Goal: Task Accomplishment & Management: Complete application form

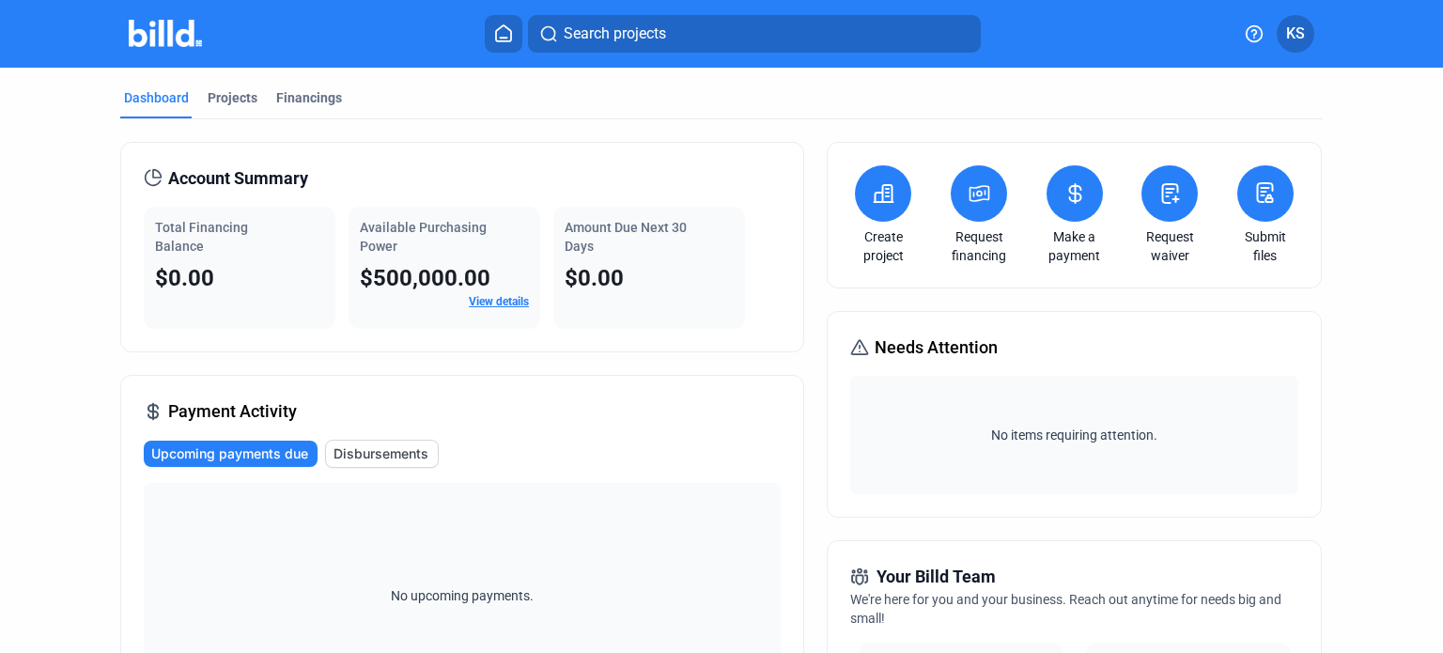
drag, startPoint x: 214, startPoint y: 97, endPoint x: 336, endPoint y: 30, distance: 139.2
click at [214, 97] on div "Projects" at bounding box center [233, 97] width 50 height 19
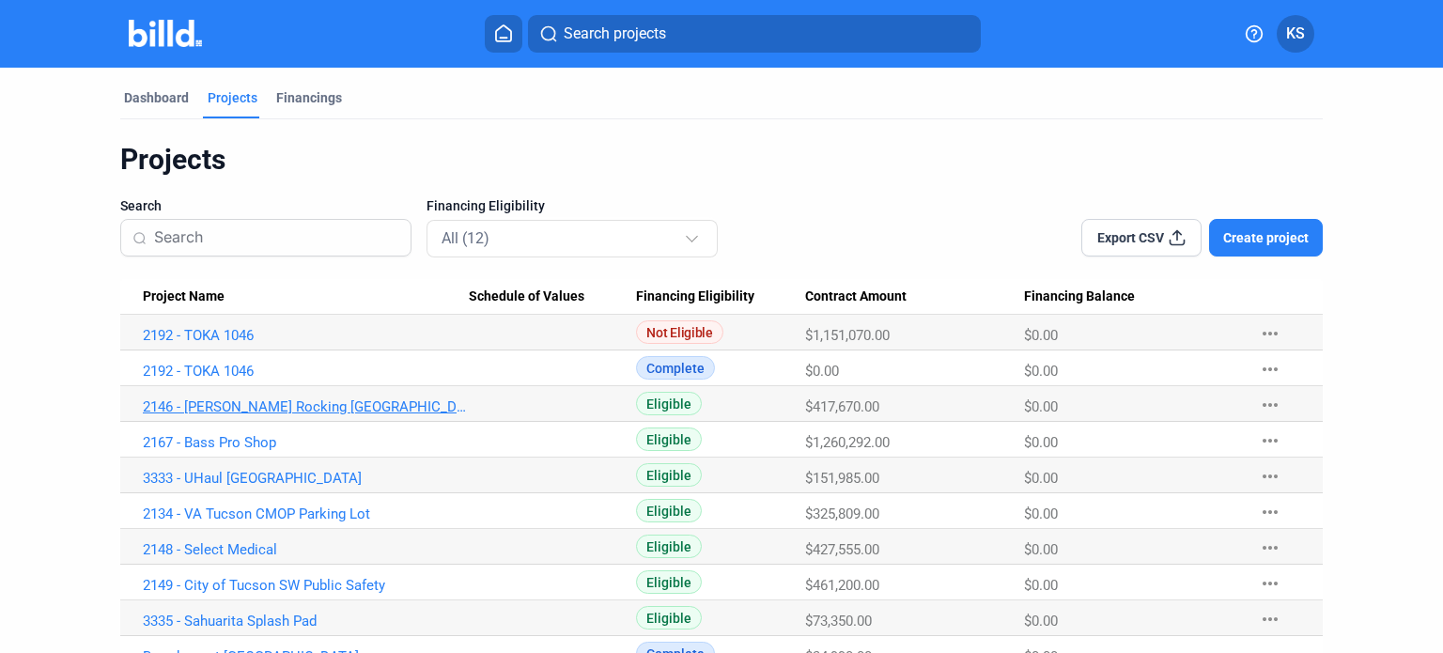
click at [226, 406] on link "2146 - [PERSON_NAME] Rocking [GEOGRAPHIC_DATA]" at bounding box center [306, 406] width 326 height 17
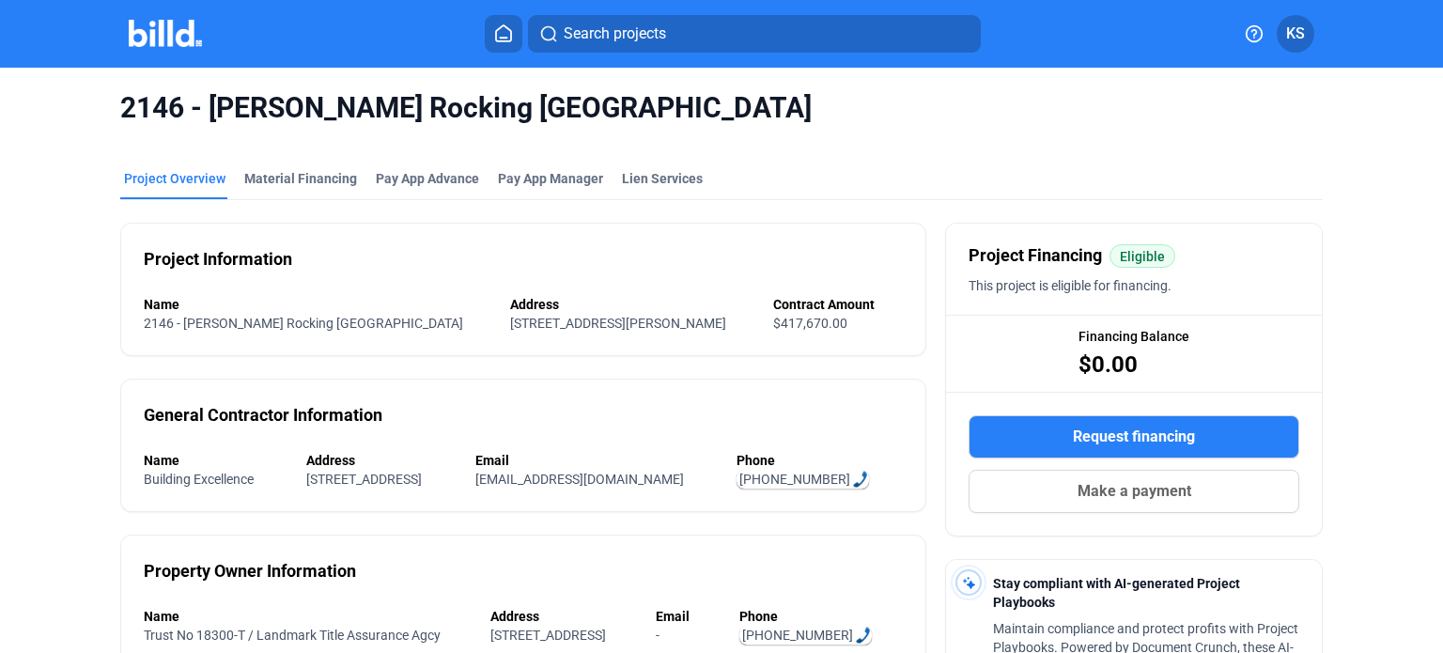
drag, startPoint x: 636, startPoint y: 177, endPoint x: 844, endPoint y: 148, distance: 209.7
click at [636, 177] on div "Lien Services" at bounding box center [662, 178] width 81 height 19
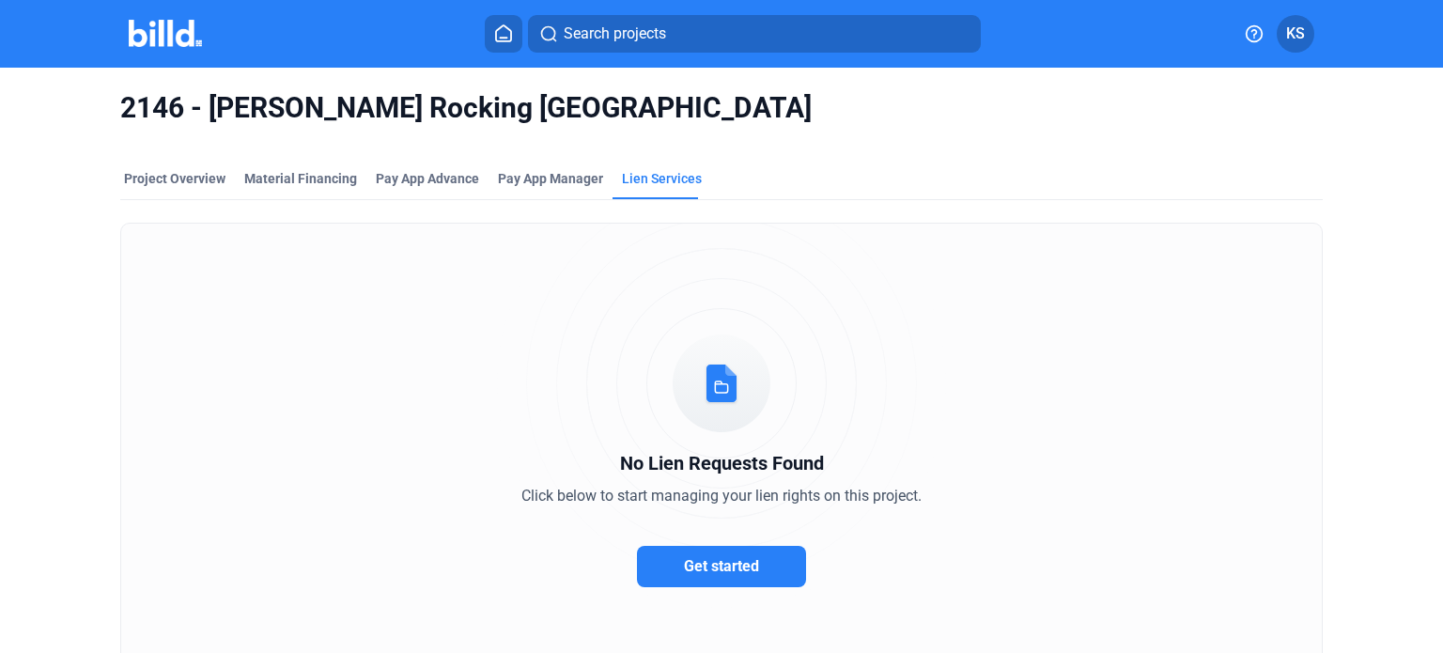
click at [737, 560] on span "Get started" at bounding box center [721, 566] width 75 height 18
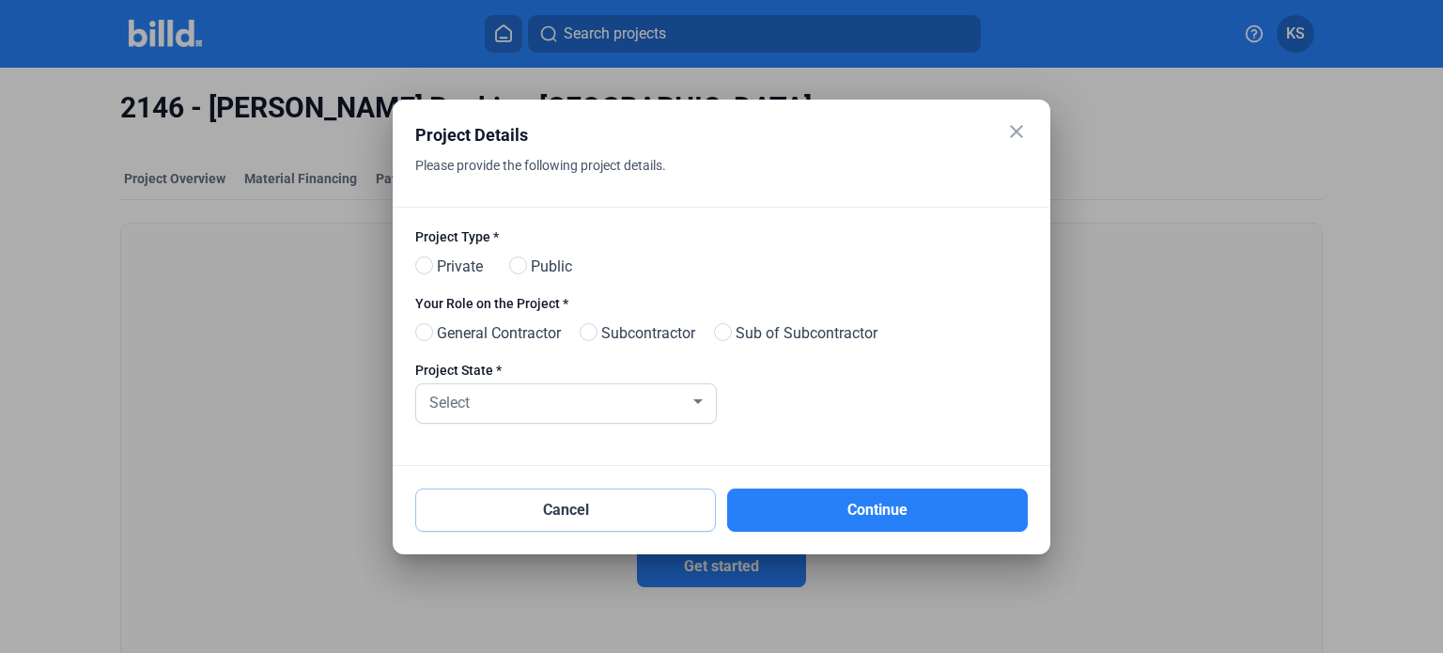
drag, startPoint x: 595, startPoint y: 520, endPoint x: 880, endPoint y: 228, distance: 407.3
click at [595, 520] on button "Cancel" at bounding box center [565, 510] width 301 height 43
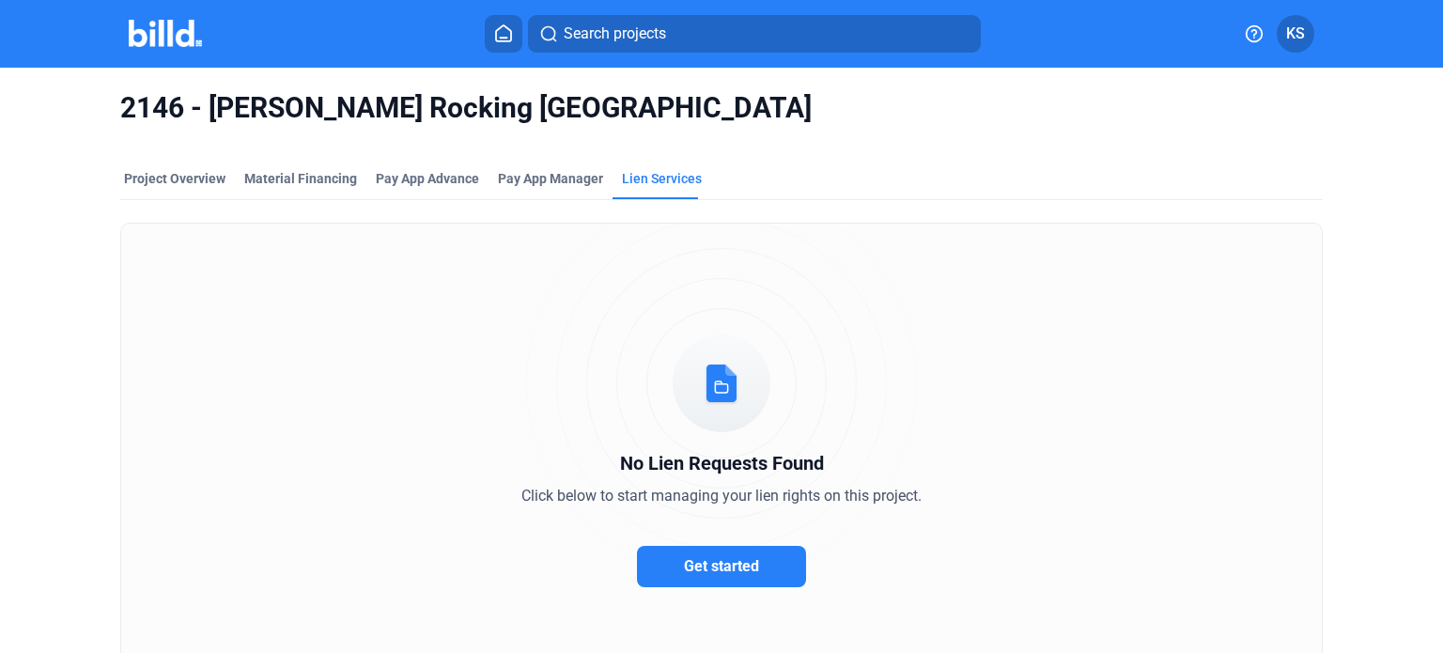
drag, startPoint x: 149, startPoint y: 179, endPoint x: 158, endPoint y: 17, distance: 161.8
click at [149, 179] on div "Project Overview" at bounding box center [174, 178] width 101 height 19
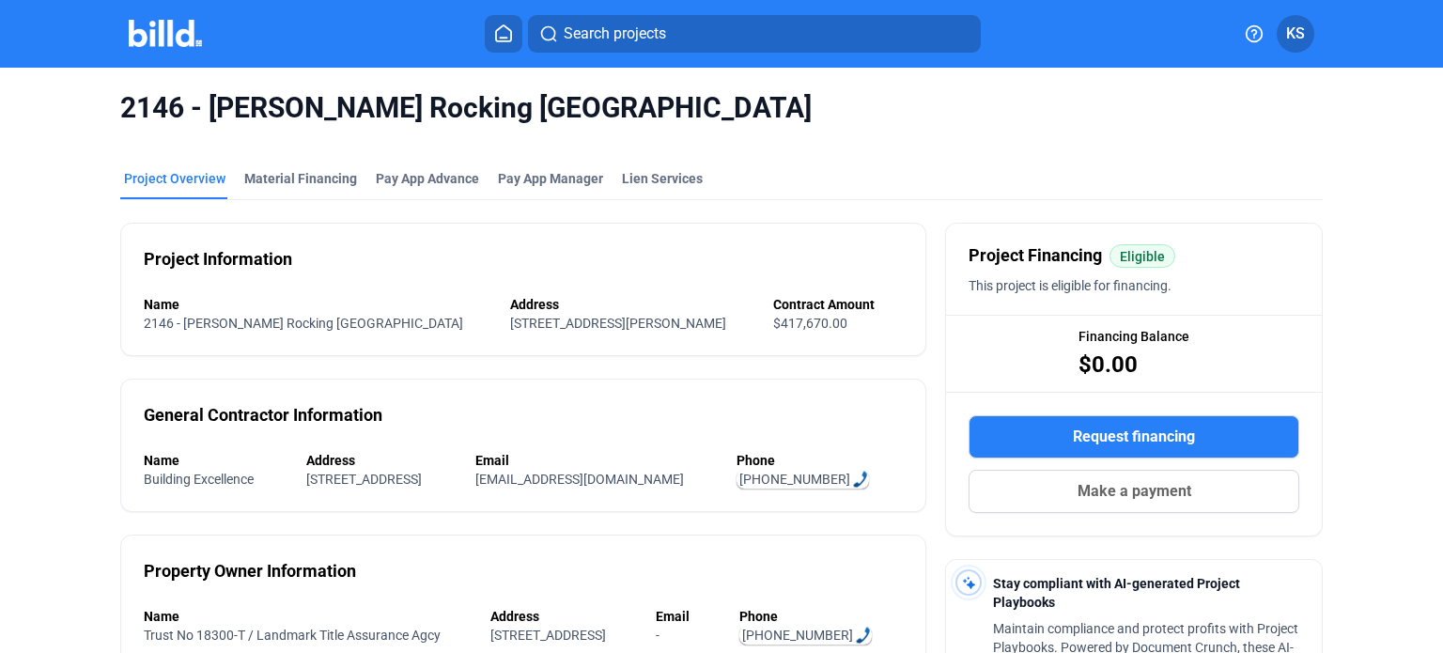
click at [158, 29] on img at bounding box center [166, 33] width 74 height 27
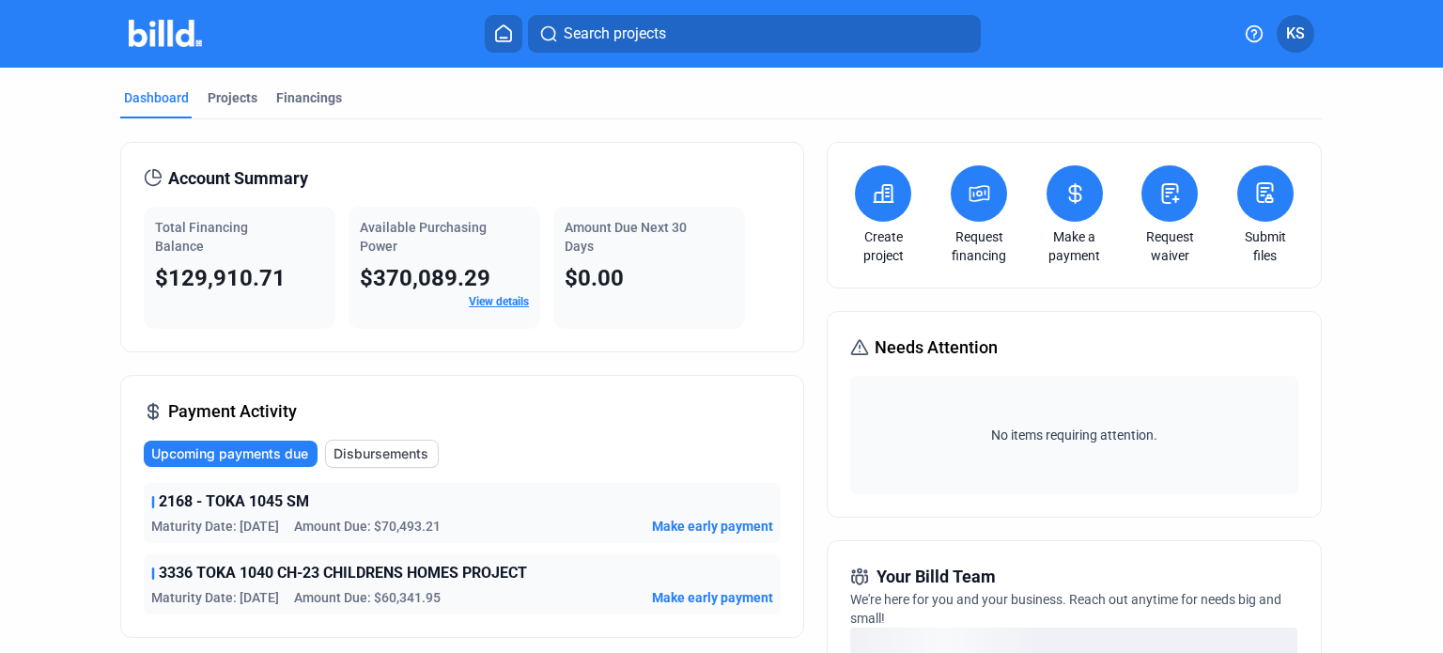
drag, startPoint x: 215, startPoint y: 114, endPoint x: 635, endPoint y: 139, distance: 420.8
click at [215, 114] on div "Projects" at bounding box center [232, 103] width 57 height 30
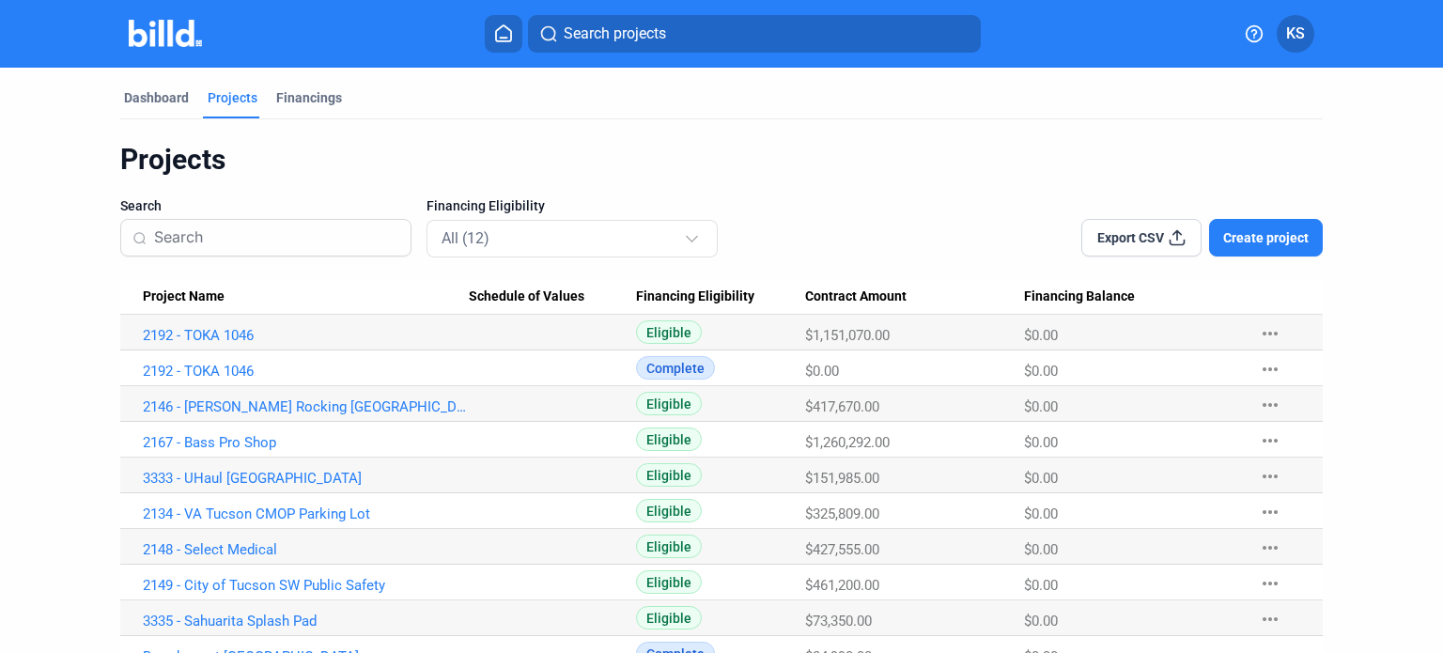
click at [1284, 230] on span "Create project" at bounding box center [1266, 237] width 86 height 19
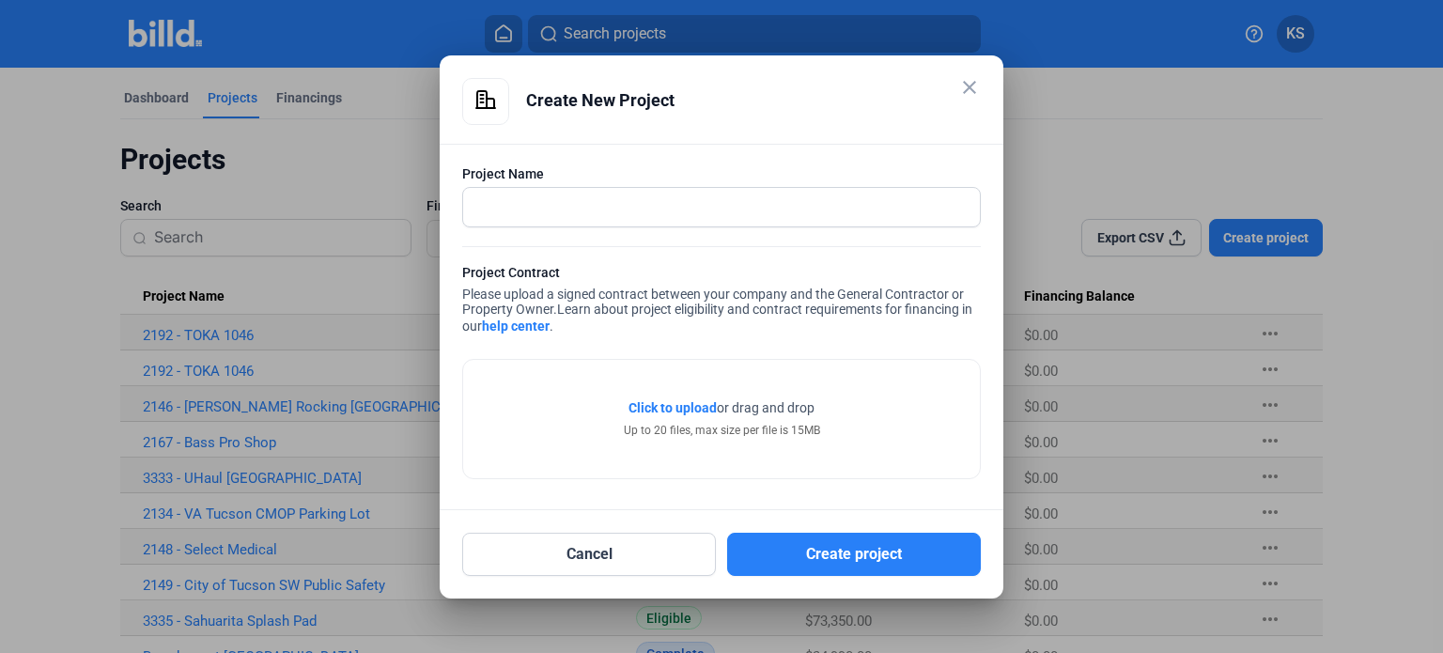
click at [970, 82] on mat-icon "close" at bounding box center [969, 87] width 23 height 23
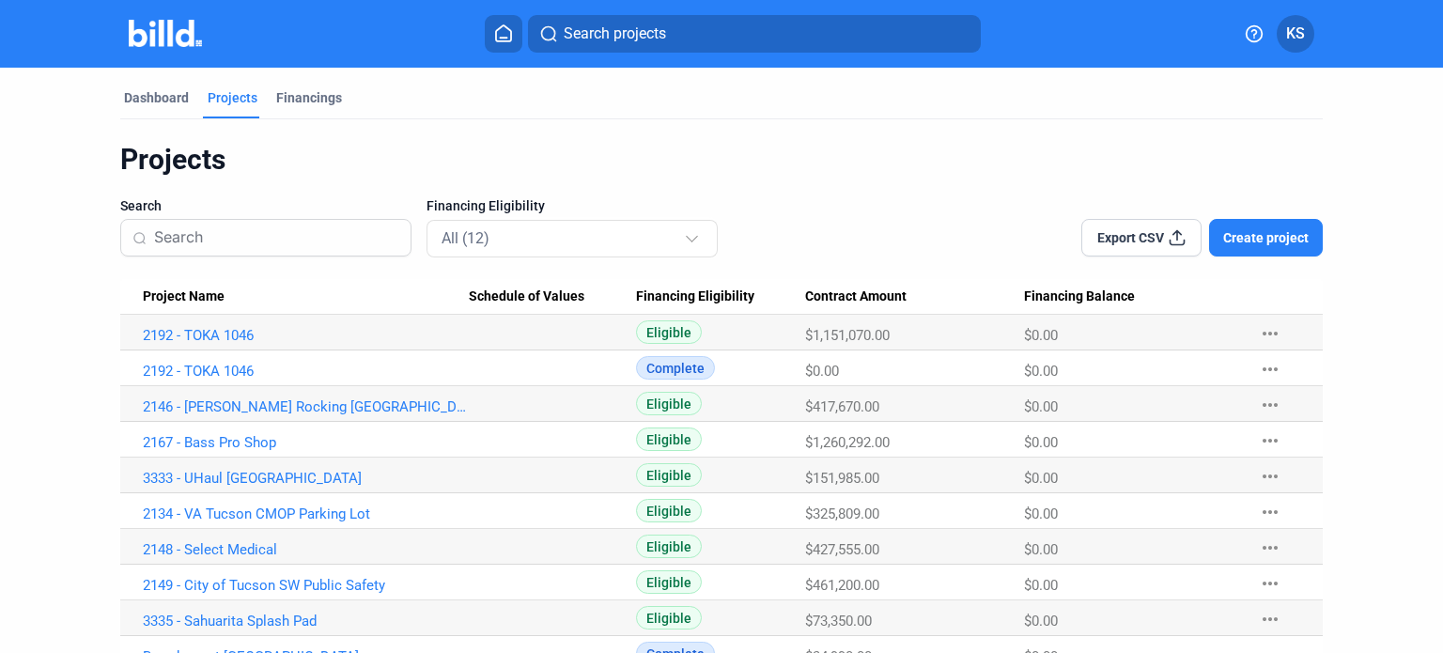
drag, startPoint x: 154, startPoint y: 107, endPoint x: 599, endPoint y: 103, distance: 444.5
click at [154, 107] on div "Dashboard" at bounding box center [156, 103] width 72 height 30
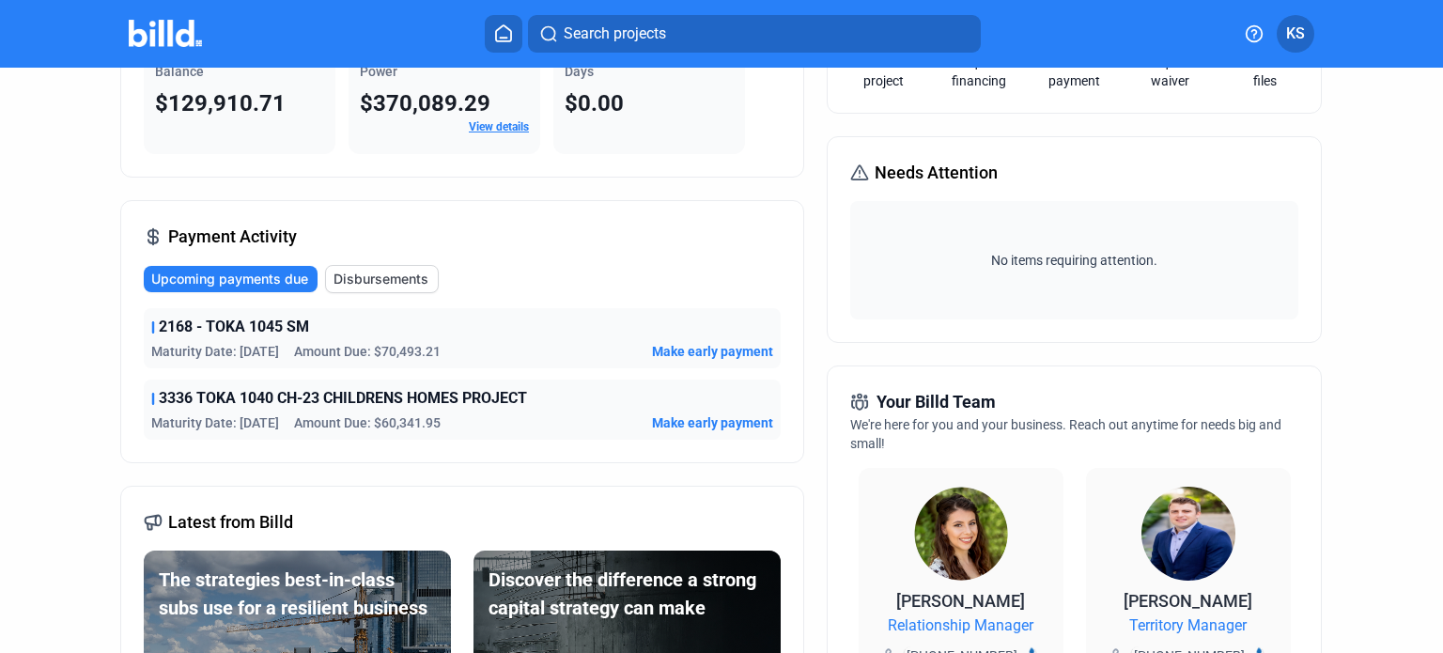
scroll to position [376, 0]
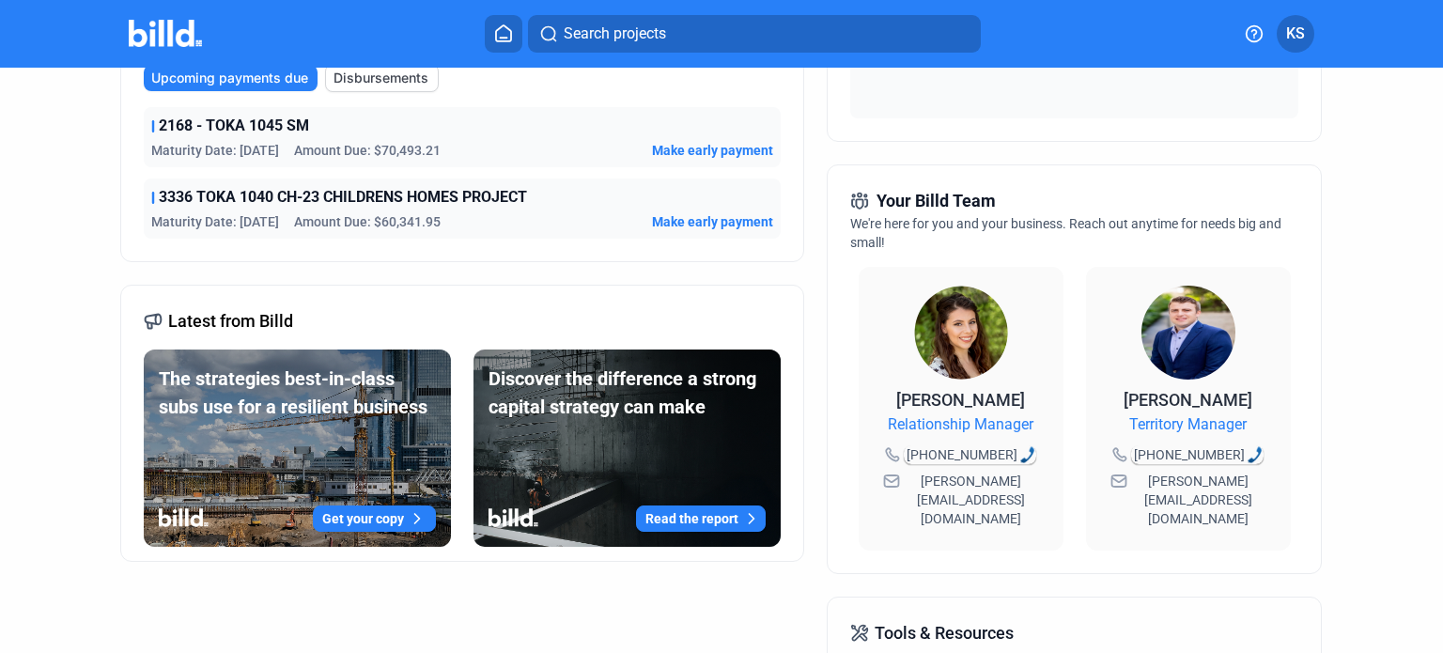
drag, startPoint x: 1021, startPoint y: 477, endPoint x: 911, endPoint y: 492, distance: 111.0
click at [911, 492] on div "[PERSON_NAME][EMAIL_ADDRESS][DOMAIN_NAME]" at bounding box center [961, 500] width 167 height 64
copy span "[PERSON_NAME][EMAIL_ADDRESS][DOMAIN_NAME]"
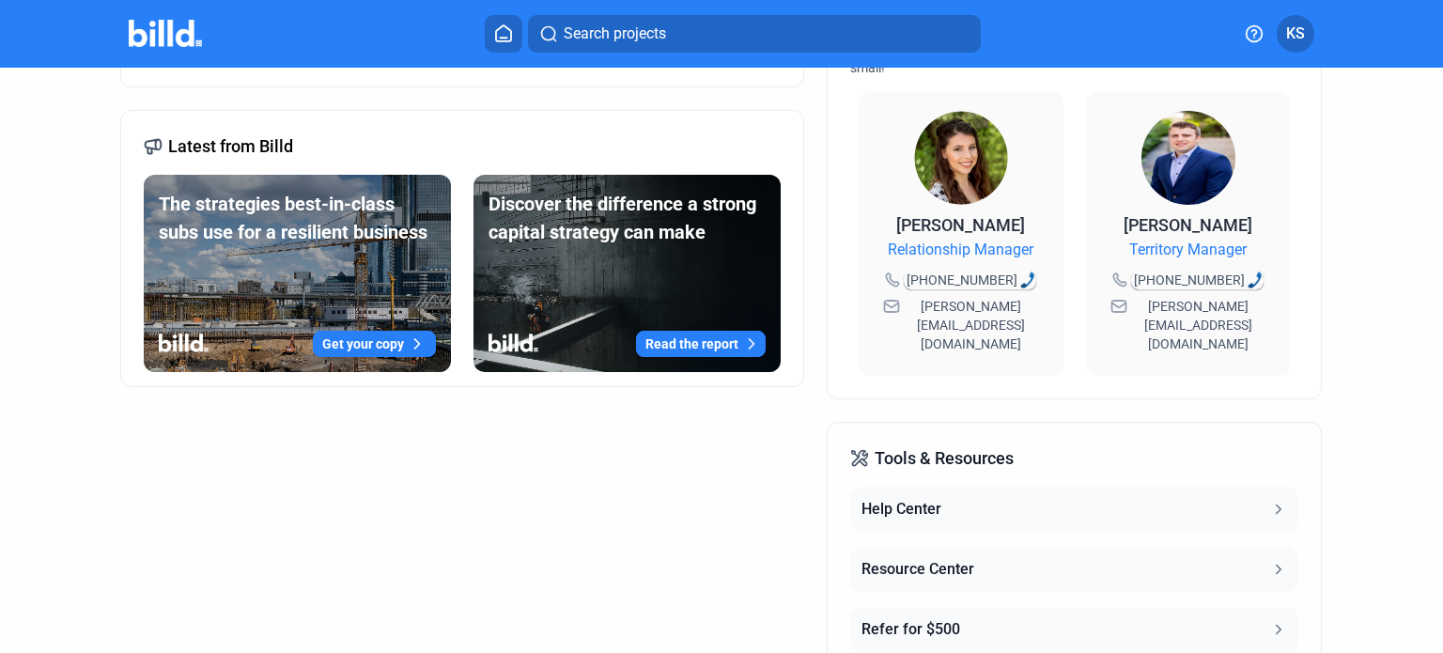
scroll to position [703, 0]
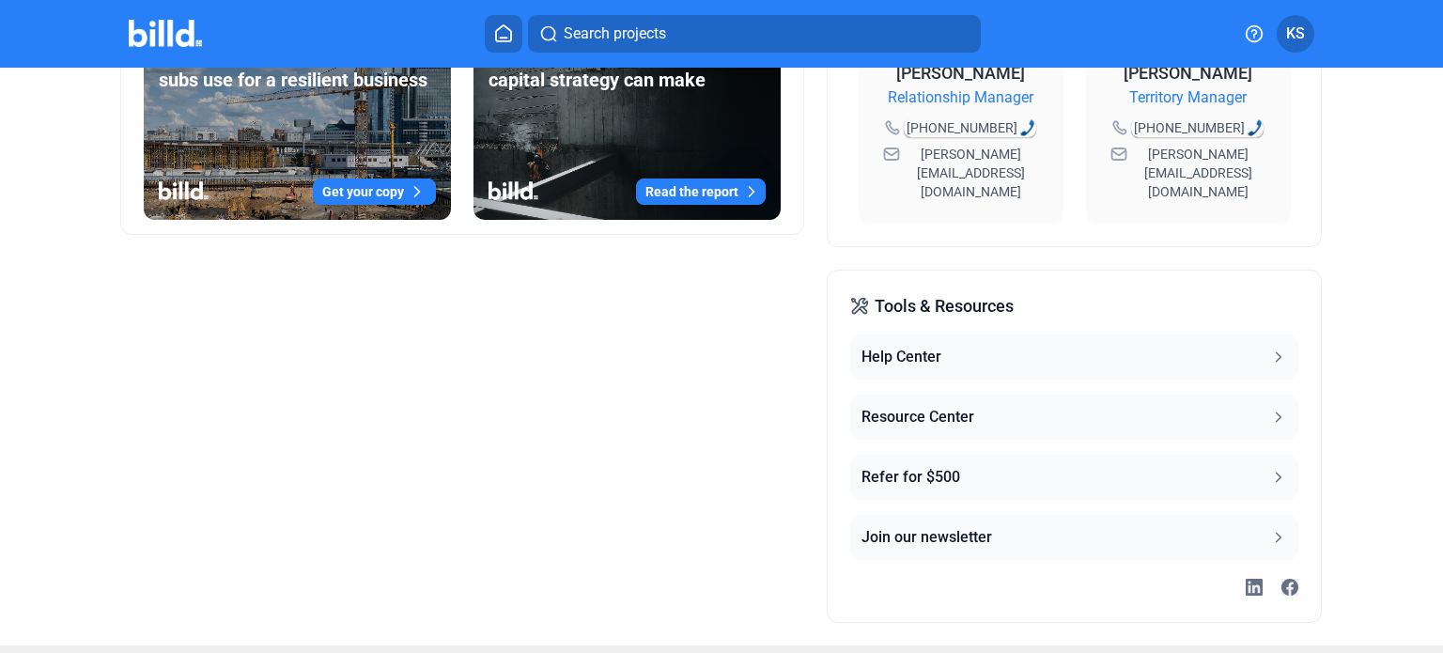
drag, startPoint x: 1260, startPoint y: 322, endPoint x: 1237, endPoint y: 330, distance: 24.7
click at [1260, 335] on button "Help Center" at bounding box center [1073, 357] width 447 height 45
